Goal: Navigation & Orientation: Understand site structure

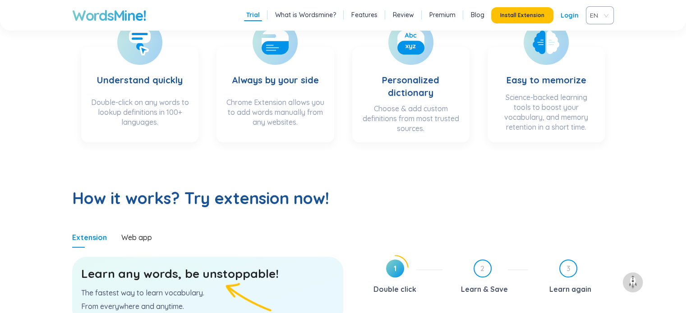
scroll to position [541, 0]
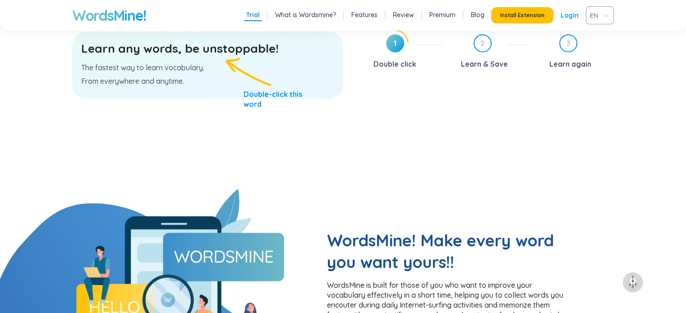
click at [310, 18] on link "What is Wordsmine?" at bounding box center [305, 14] width 61 height 9
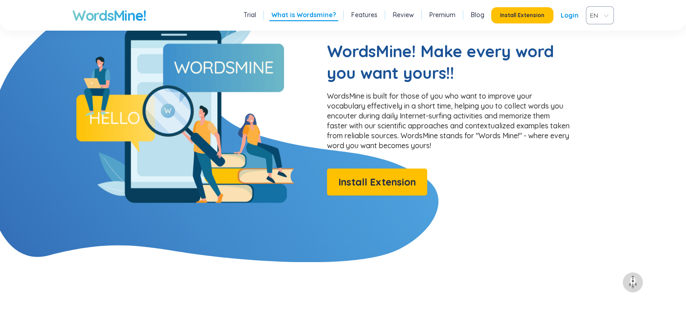
click at [361, 14] on link "Features" at bounding box center [364, 14] width 26 height 9
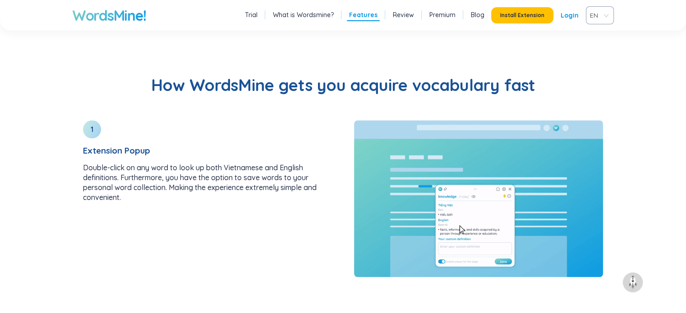
click at [399, 10] on link "Review" at bounding box center [403, 14] width 21 height 9
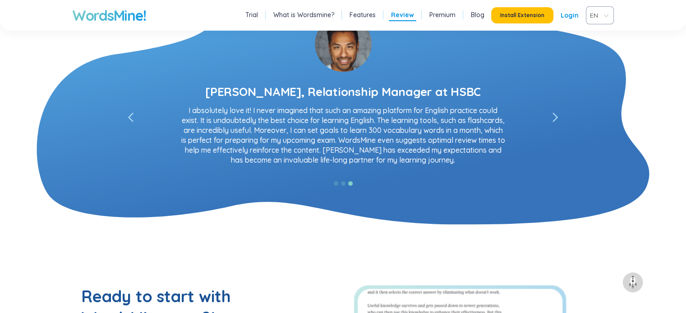
scroll to position [1702, 0]
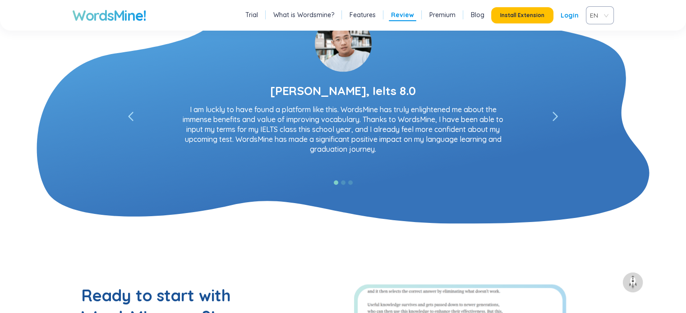
click at [556, 117] on icon "left" at bounding box center [555, 116] width 4 height 8
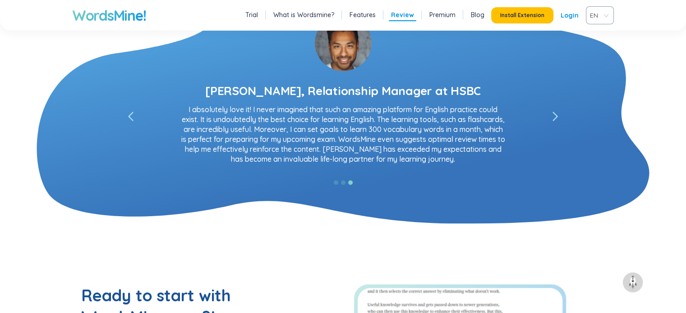
click at [556, 117] on icon "left" at bounding box center [555, 116] width 4 height 8
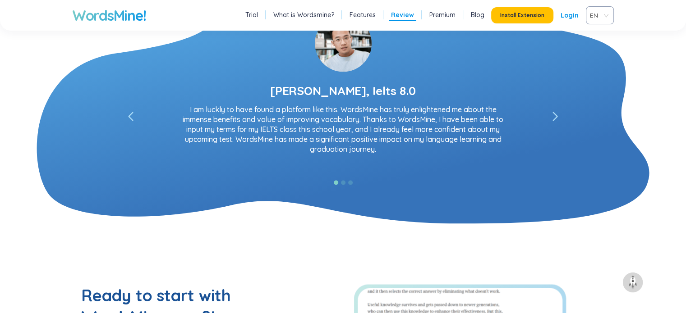
click at [556, 117] on icon "left" at bounding box center [555, 116] width 4 height 8
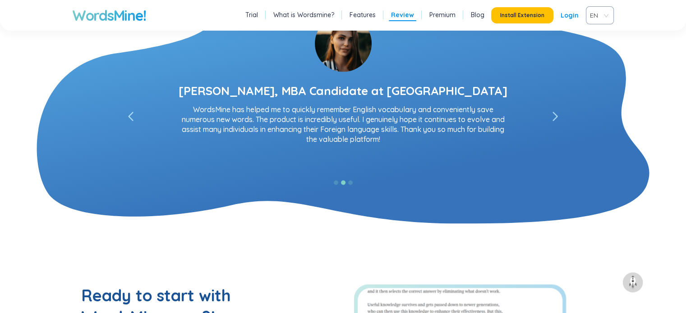
click at [556, 117] on icon "left" at bounding box center [555, 116] width 4 height 8
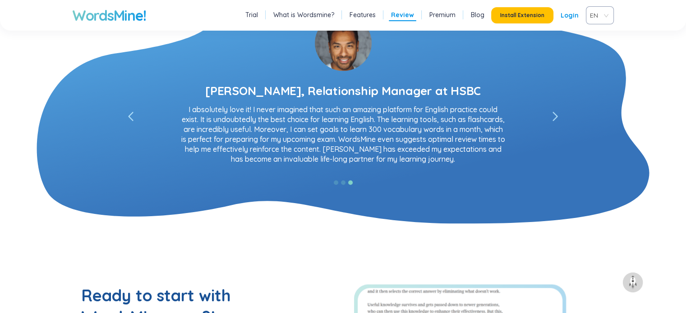
click at [556, 117] on icon "left" at bounding box center [555, 116] width 4 height 8
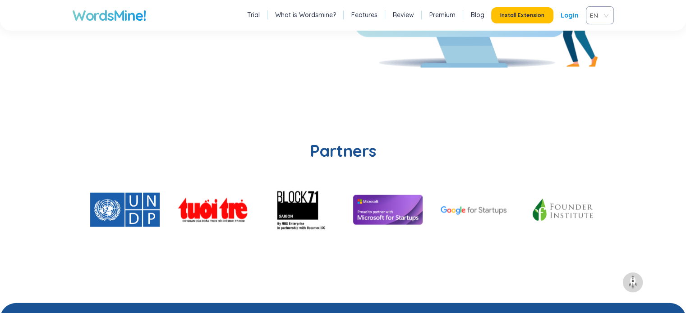
scroll to position [2198, 0]
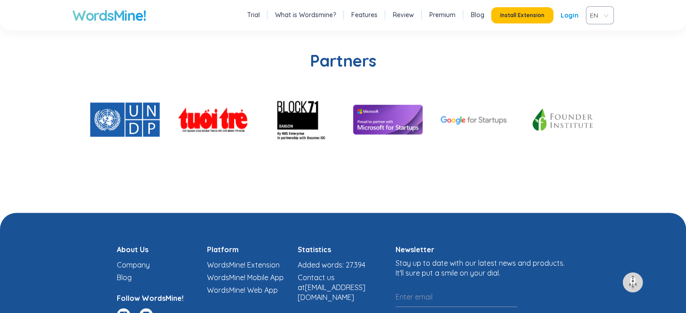
click at [267, 40] on section "Partners" at bounding box center [343, 113] width 686 height 199
click at [208, 8] on div "WordsMine! Trial What is Wordsmine? Features Review Premium Blog Install Extens…" at bounding box center [343, 15] width 686 height 31
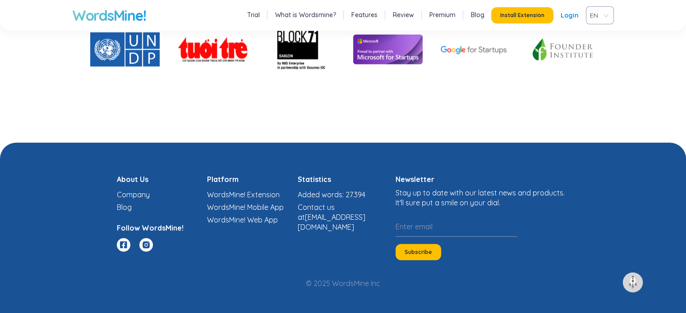
scroll to position [2269, 0]
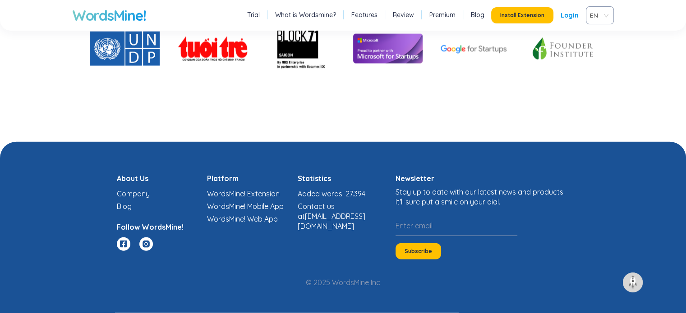
click at [476, 16] on link "Blog" at bounding box center [478, 14] width 14 height 9
click at [115, 12] on h1 "WordsMine!" at bounding box center [108, 15] width 73 height 18
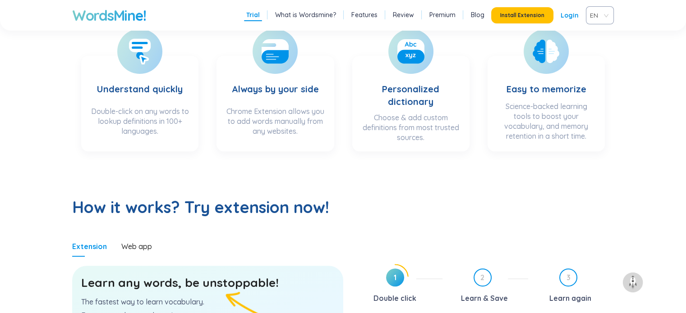
scroll to position [183, 0]
